Goal: Task Accomplishment & Management: Manage account settings

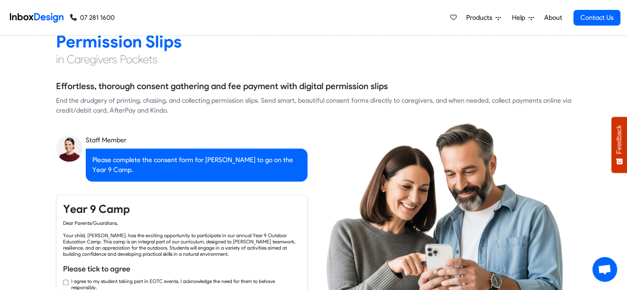
checkbox input "true"
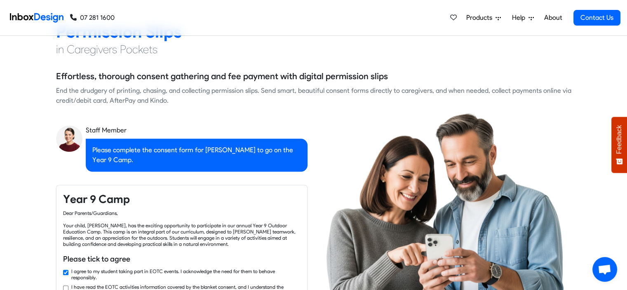
checkbox input "true"
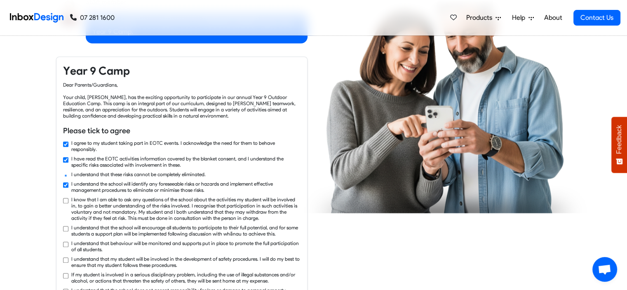
checkbox input "true"
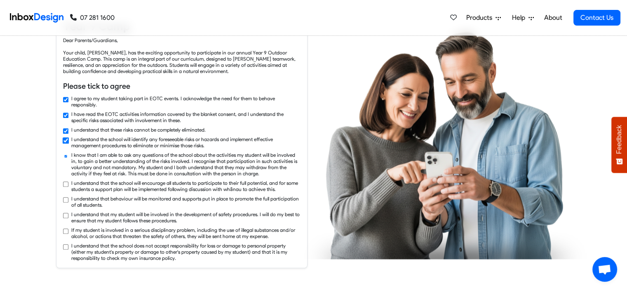
checkbox input "true"
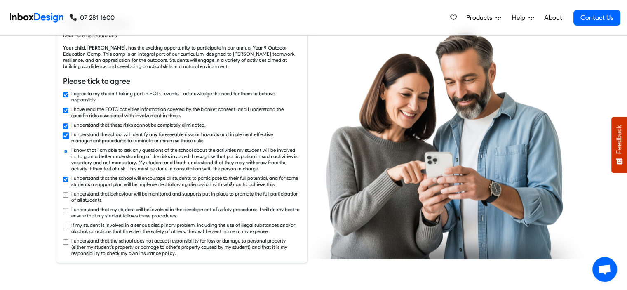
checkbox input "true"
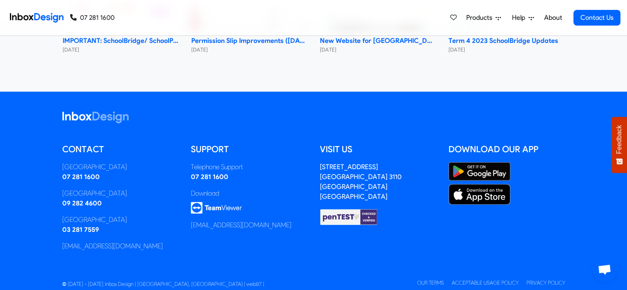
scroll to position [3800, 0]
